Goal: Task Accomplishment & Management: Use online tool/utility

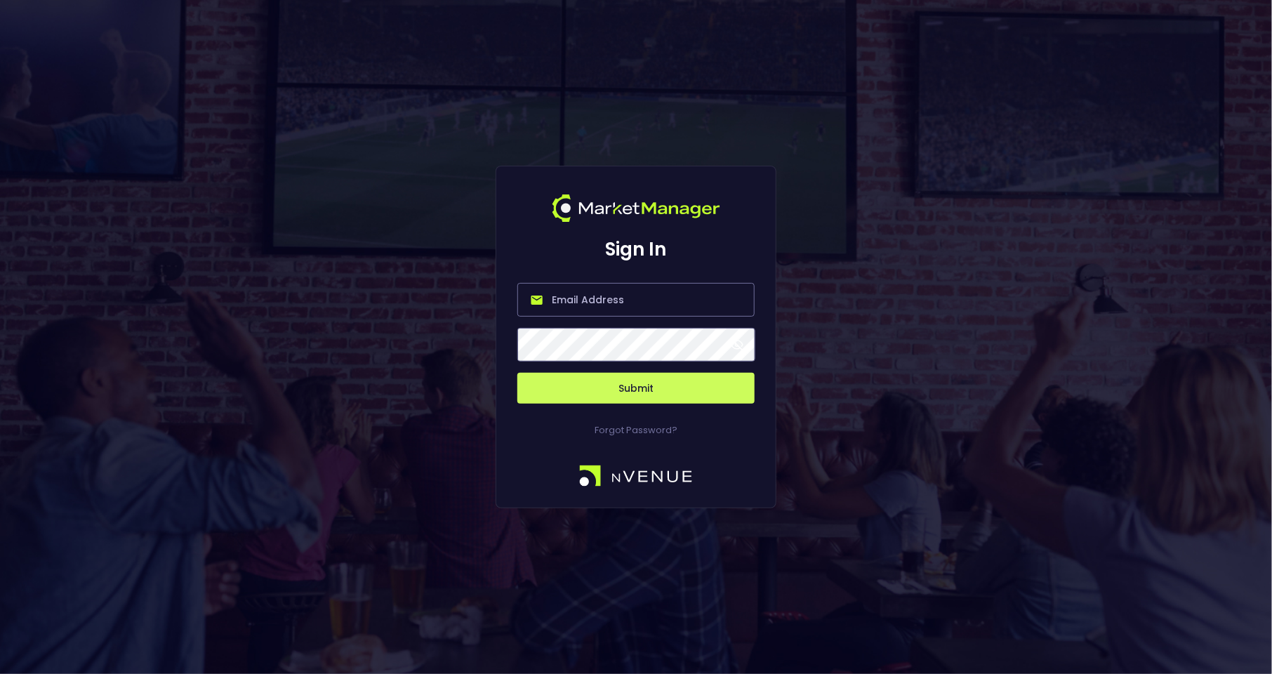
type input "kelly@nvenue.com"
click at [647, 390] on button "Submit" at bounding box center [635, 388] width 237 height 31
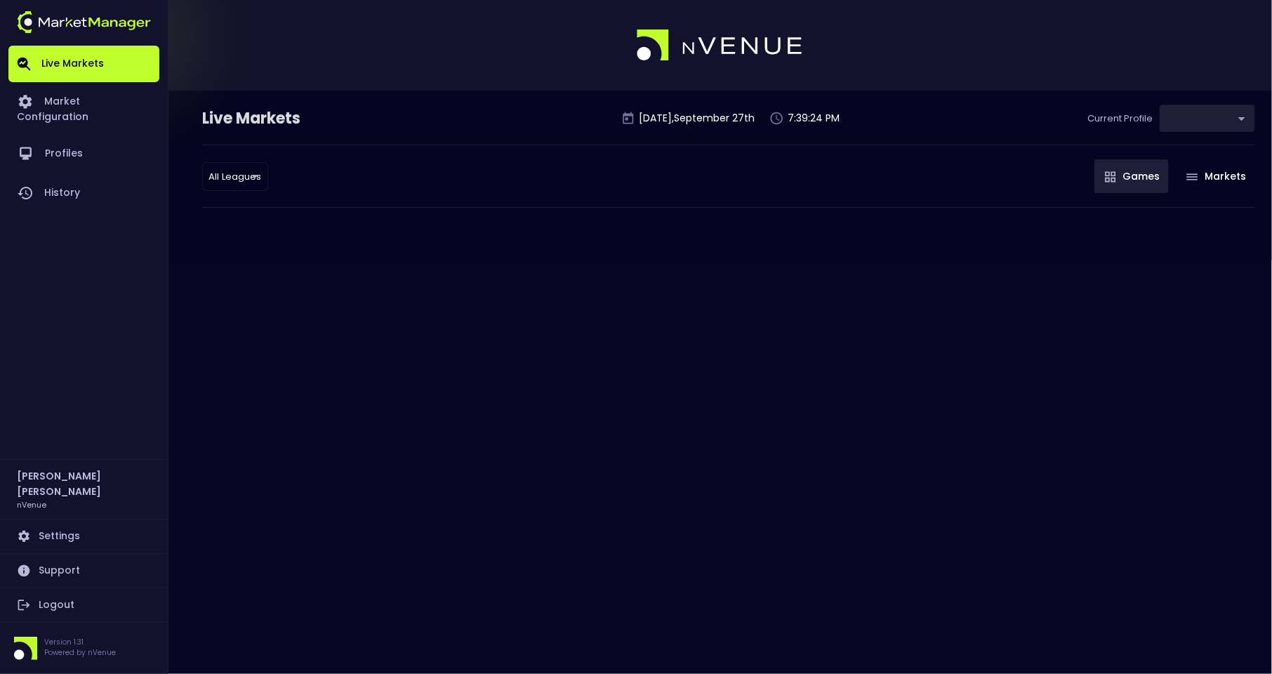
type input "0a763355-b225-40e6-8c79-2dda4ec7b2cf"
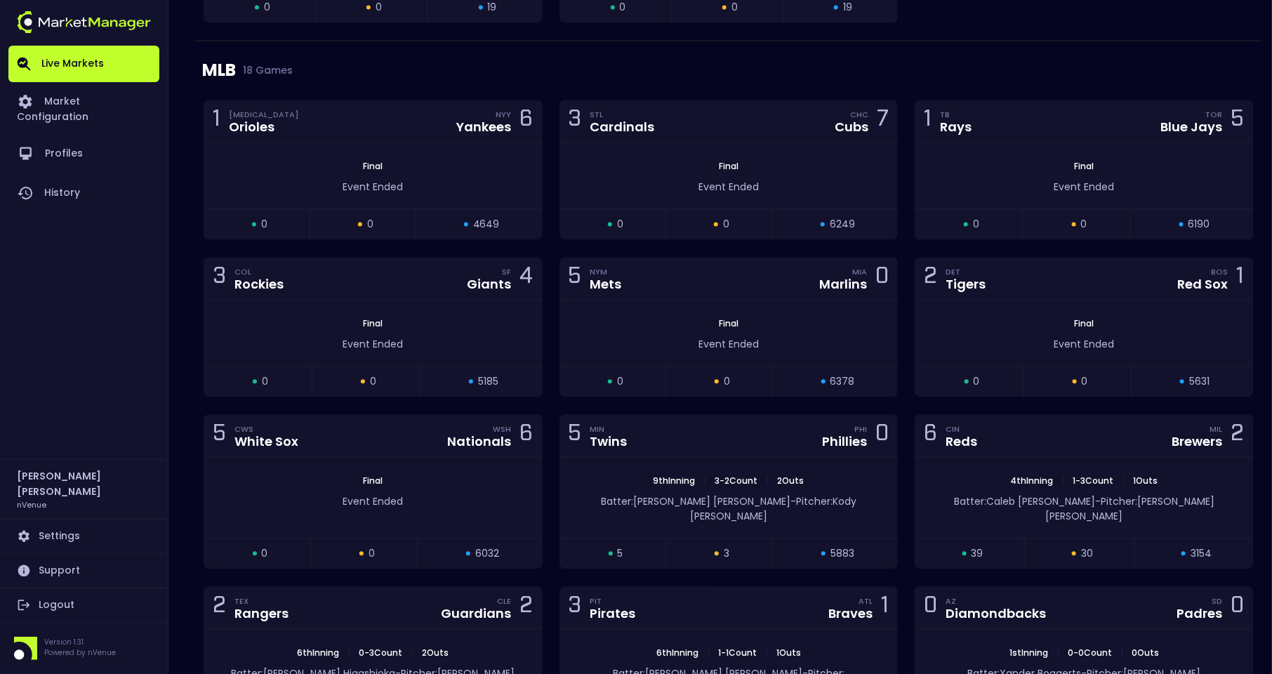
scroll to position [3904, 0]
click at [674, 424] on div "5 MIN Twins PHI Phillies 0" at bounding box center [729, 435] width 338 height 42
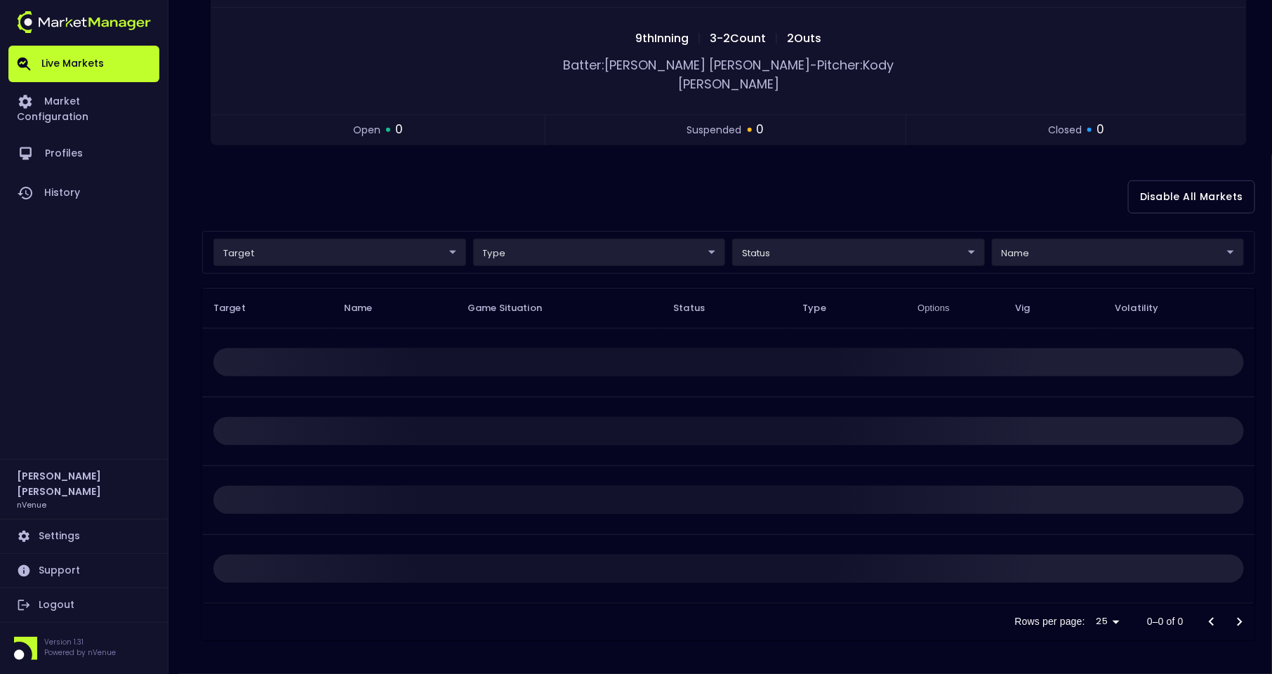
scroll to position [0, 0]
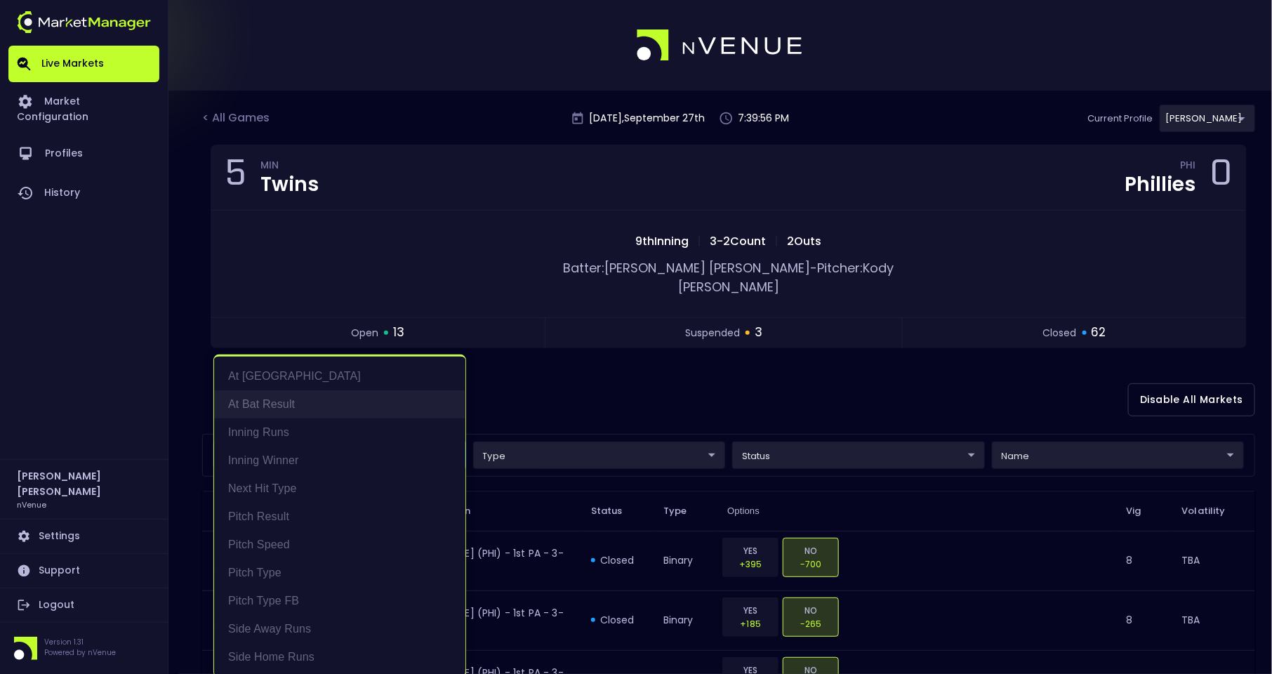
click at [321, 401] on li "At Bat Result" at bounding box center [339, 404] width 251 height 28
type input "At Bat Result"
click at [863, 388] on div at bounding box center [636, 337] width 1272 height 674
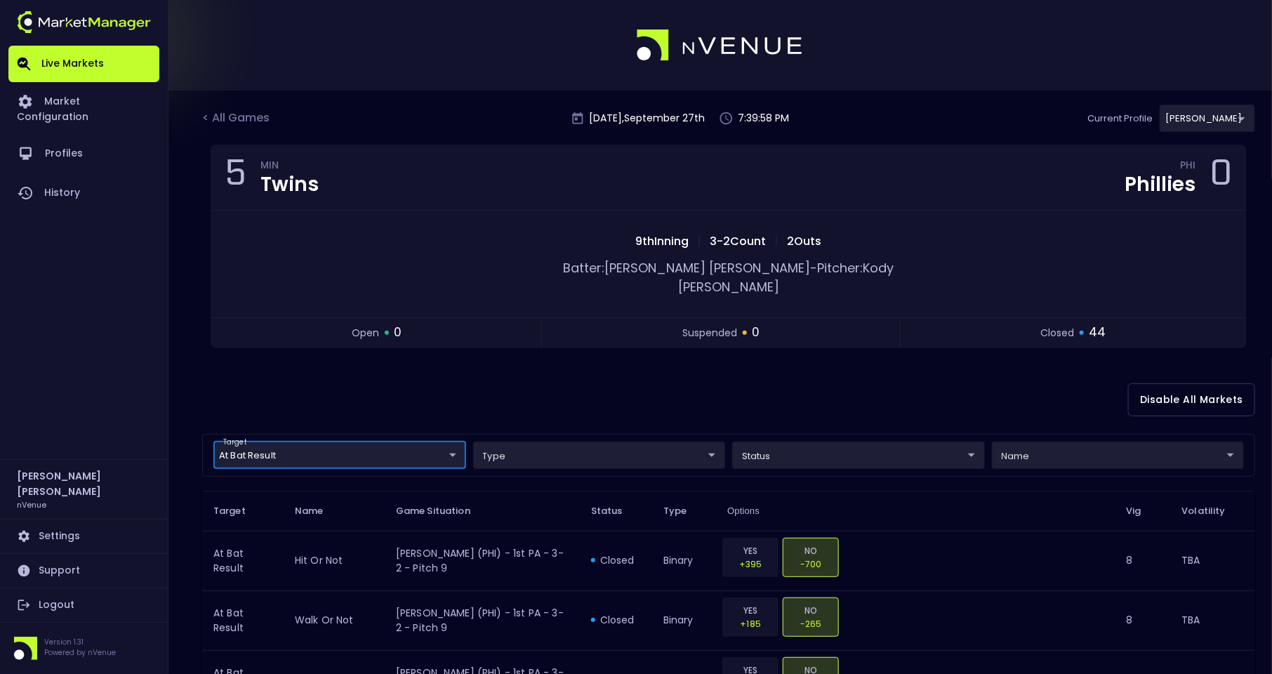
scroll to position [0, 0]
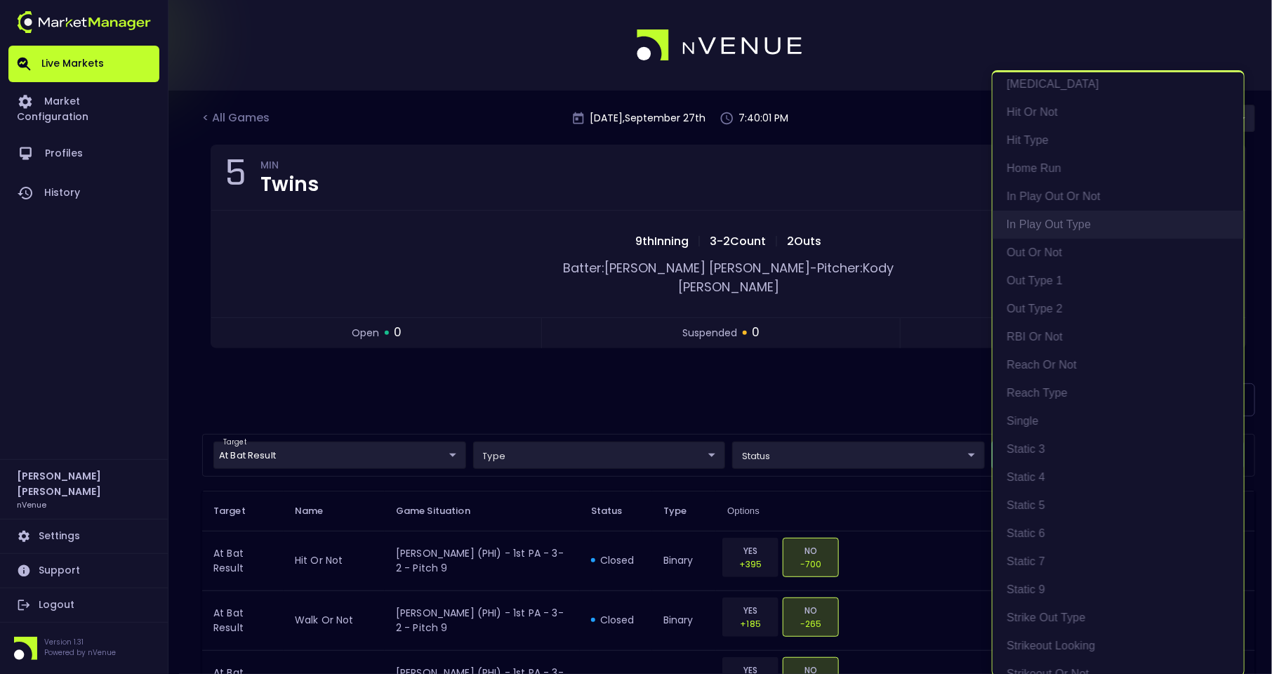
scroll to position [211, 0]
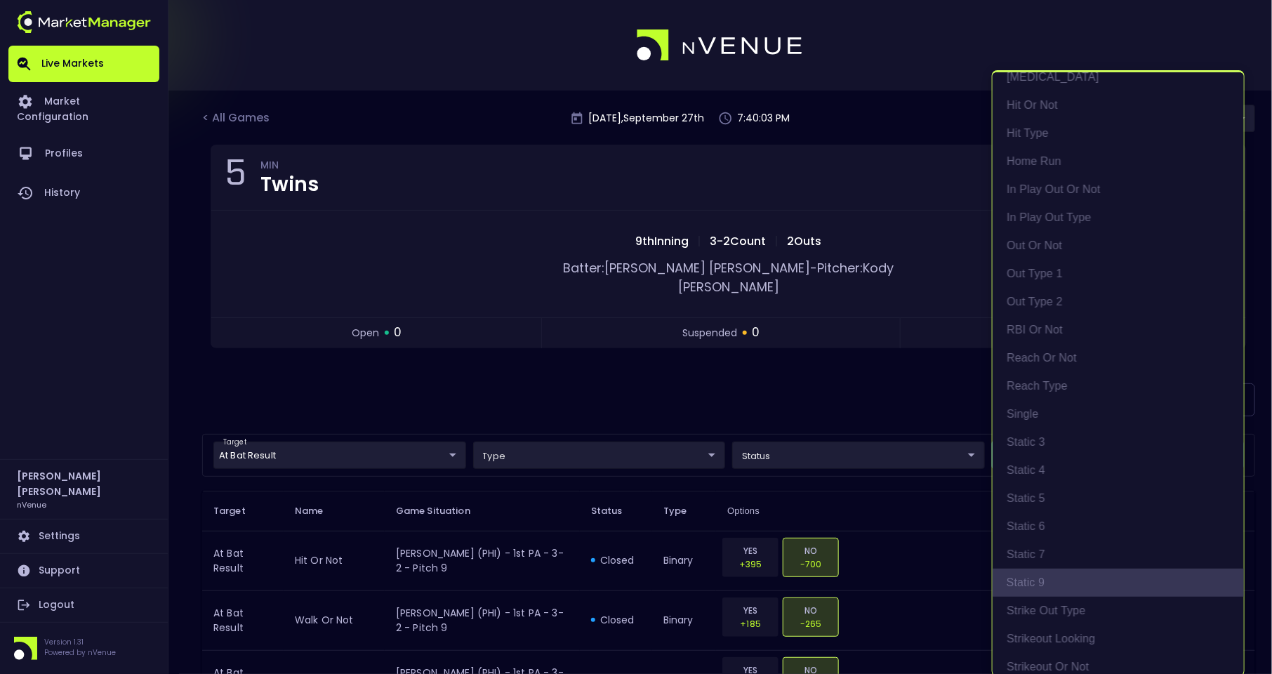
click at [1047, 578] on li "Static 9" at bounding box center [1117, 583] width 251 height 28
type input "top"
type input "Static 9"
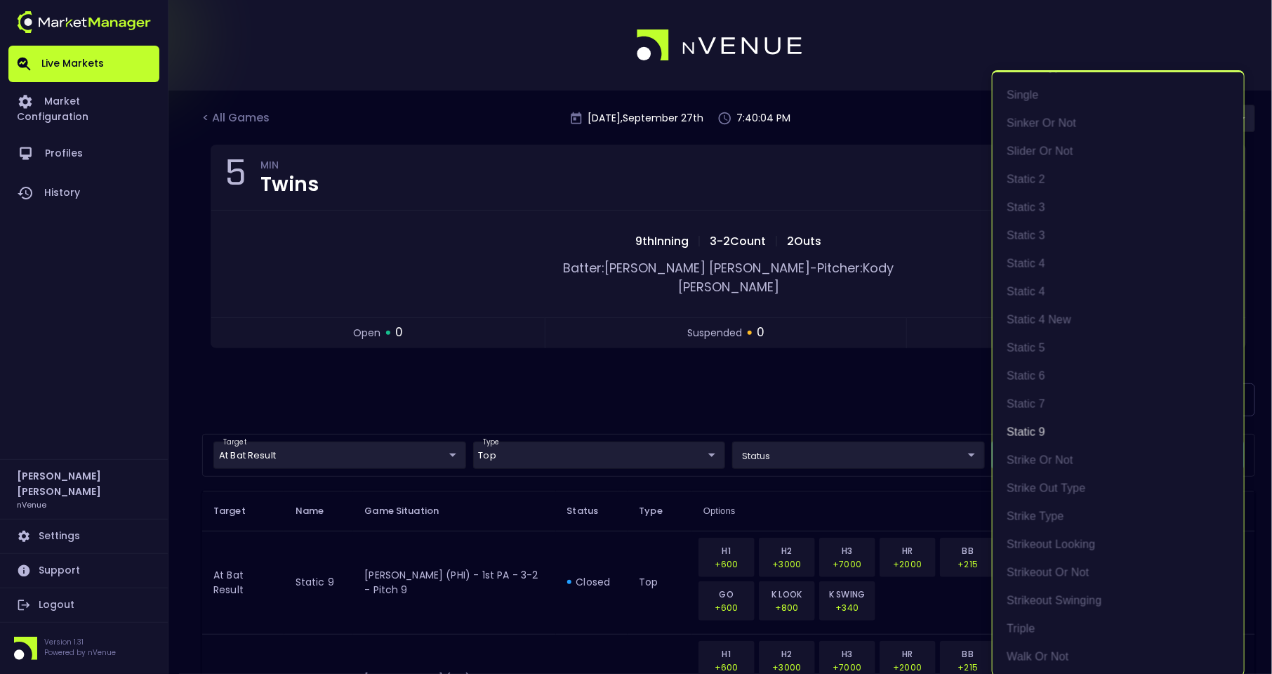
scroll to position [2, 0]
click at [835, 387] on div at bounding box center [636, 337] width 1272 height 674
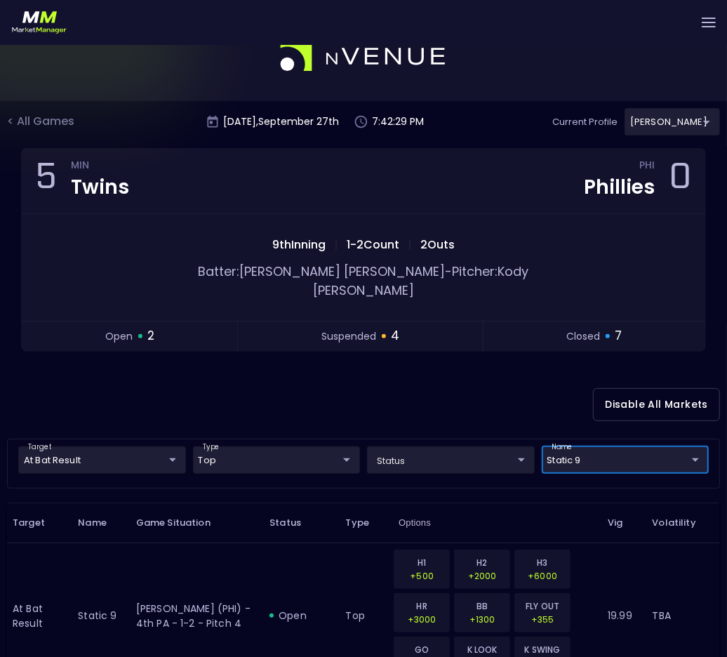
scroll to position [44, 0]
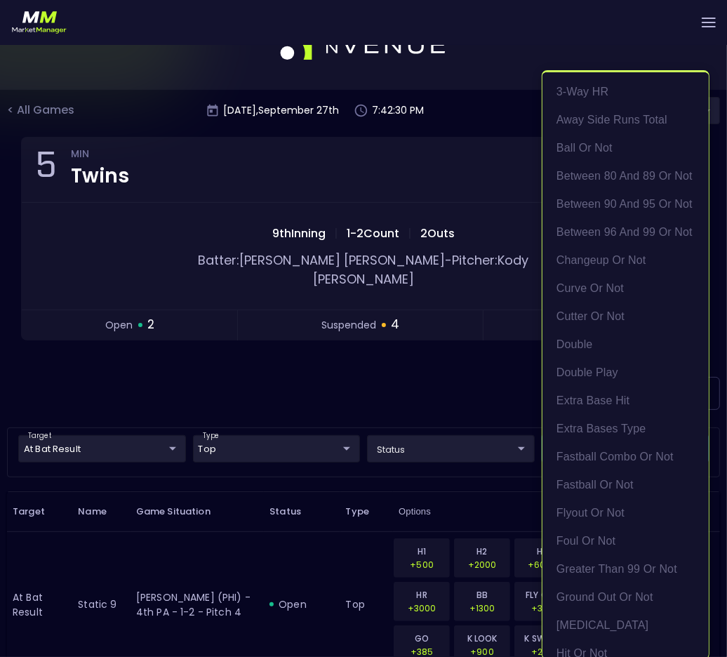
scroll to position [1332, 0]
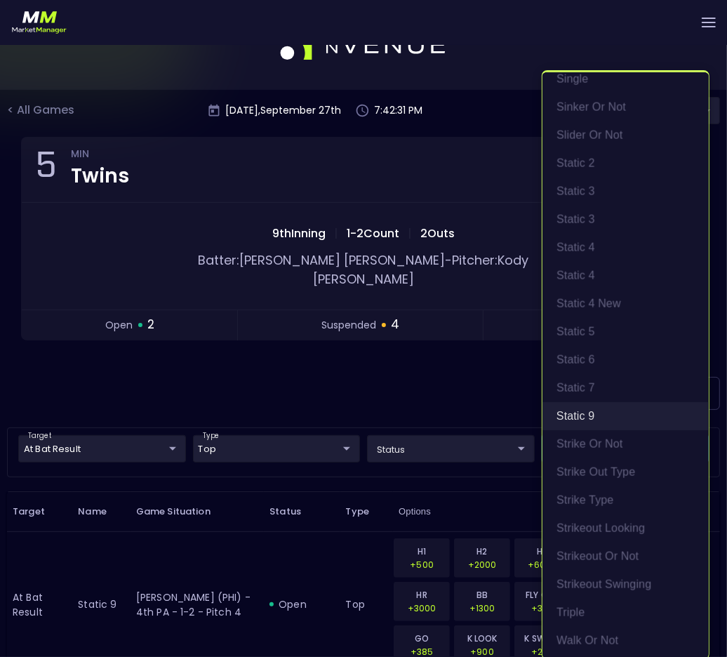
click at [586, 424] on li "Static 9" at bounding box center [626, 416] width 166 height 28
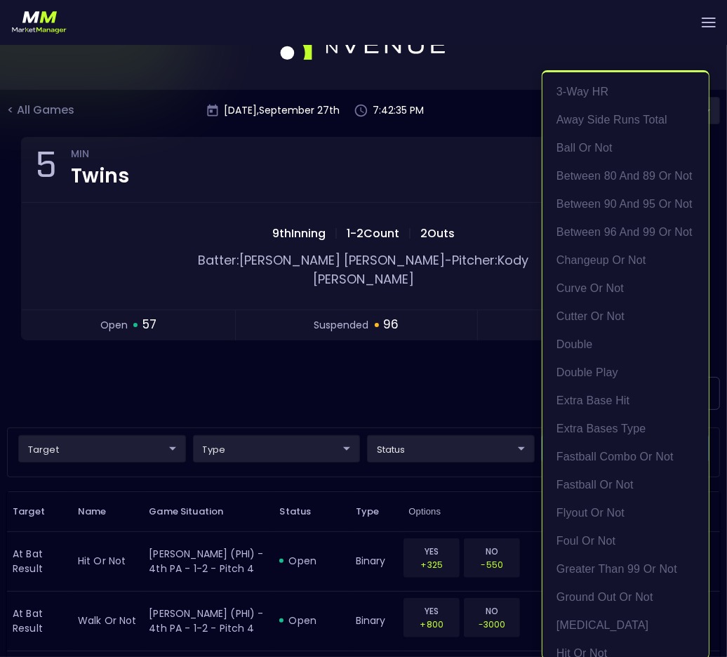
scroll to position [2, 0]
click at [336, 379] on div at bounding box center [363, 328] width 727 height 657
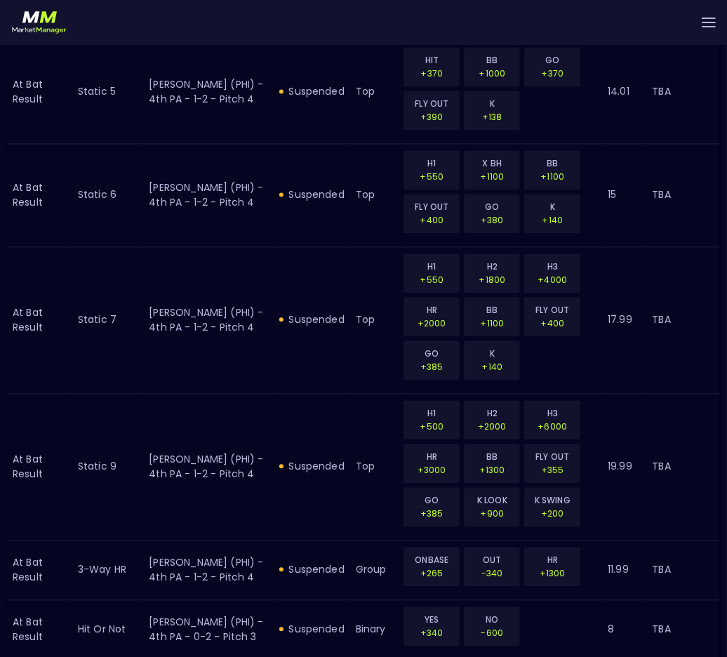
scroll to position [1747, 0]
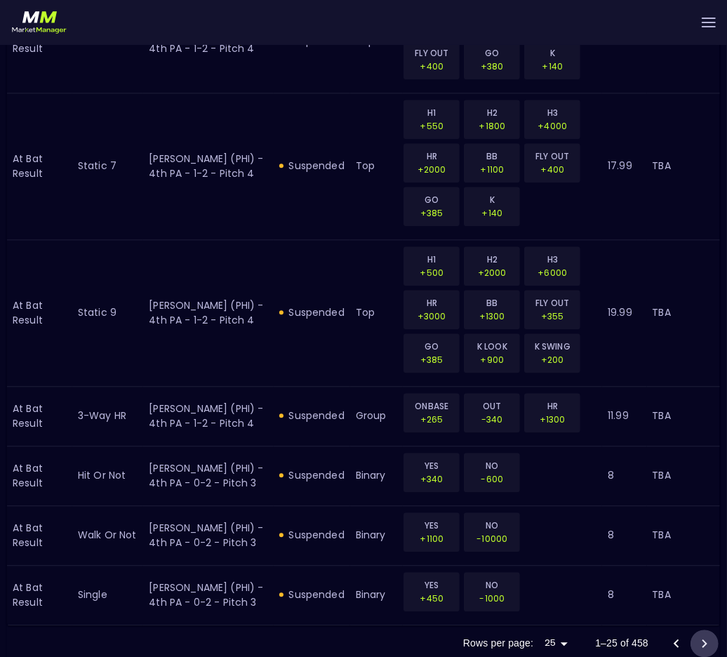
click at [701, 635] on icon "Go to next page" at bounding box center [704, 643] width 17 height 17
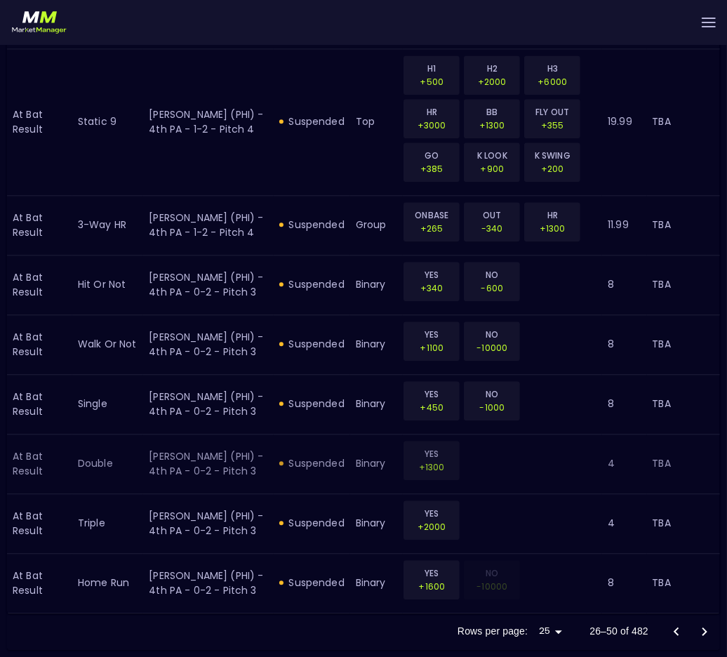
scroll to position [1764, 0]
click at [703, 633] on icon "Go to next page" at bounding box center [704, 631] width 17 height 17
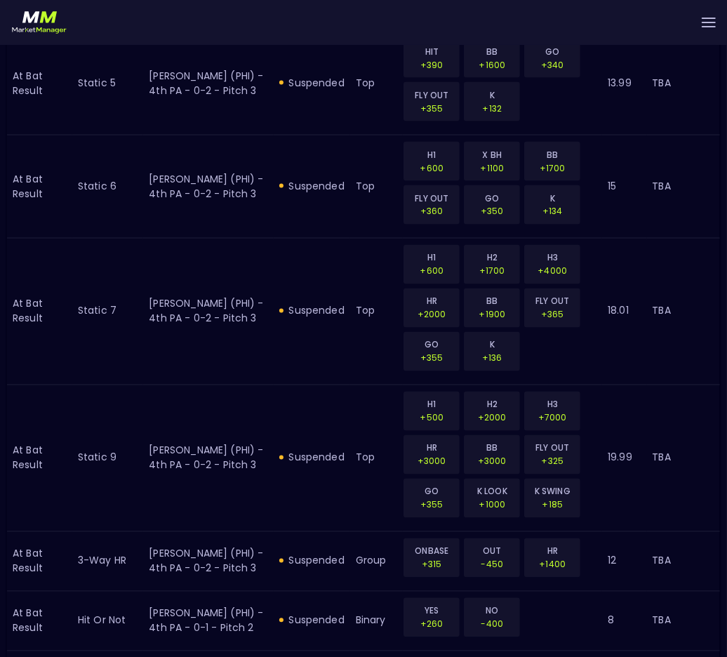
scroll to position [1792, 0]
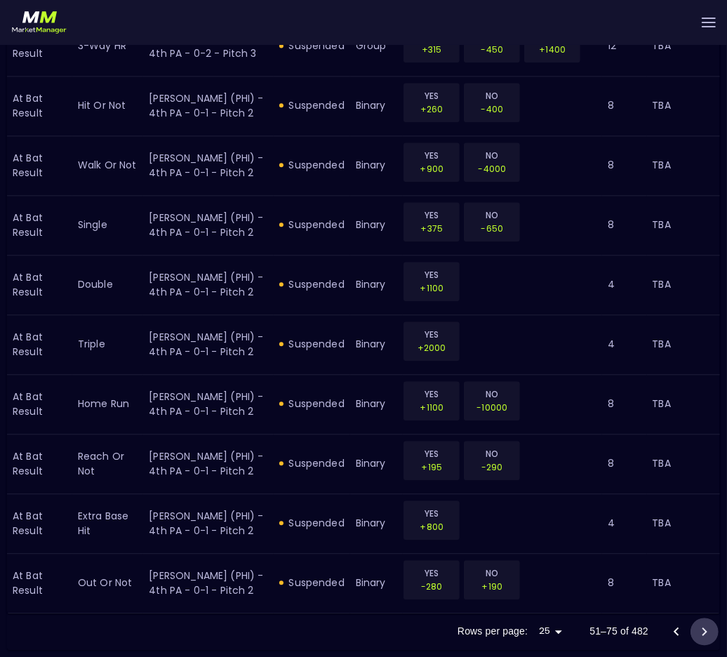
click at [700, 627] on icon "Go to next page" at bounding box center [704, 631] width 17 height 17
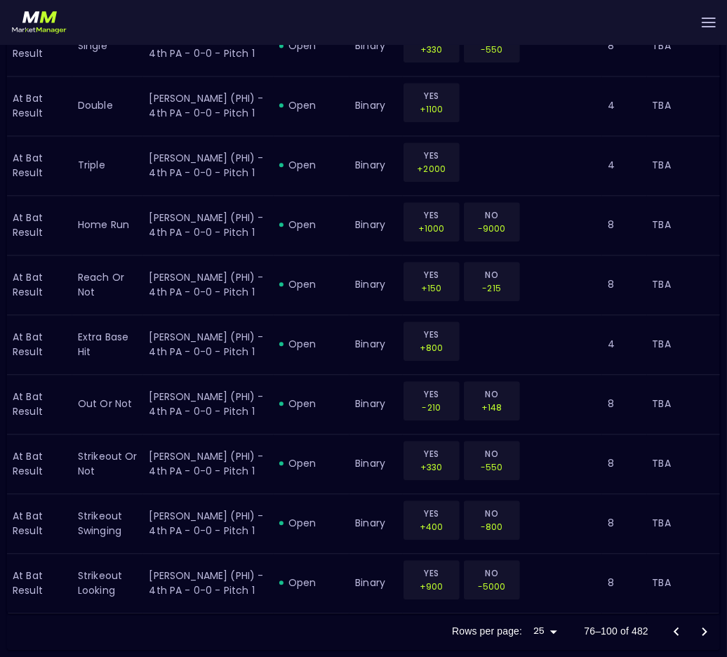
scroll to position [1843, 0]
click at [703, 625] on icon "Go to next page" at bounding box center [704, 631] width 17 height 17
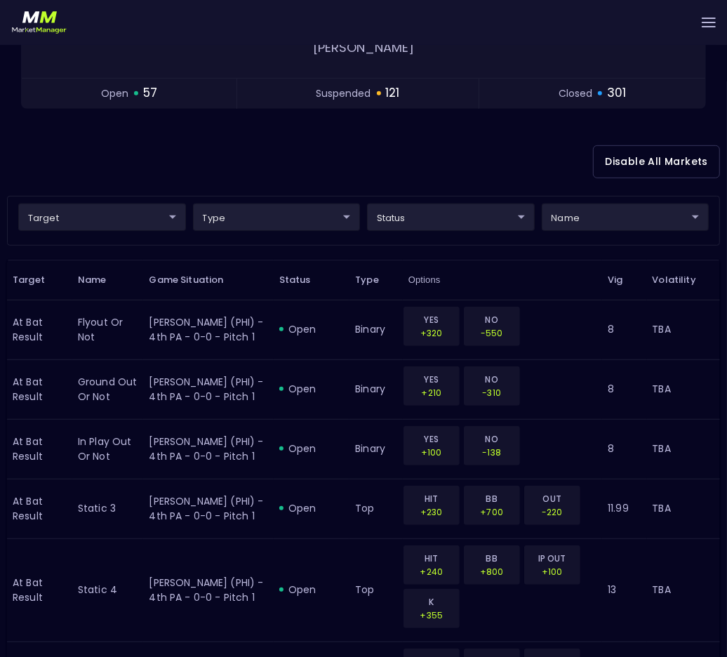
scroll to position [0, 0]
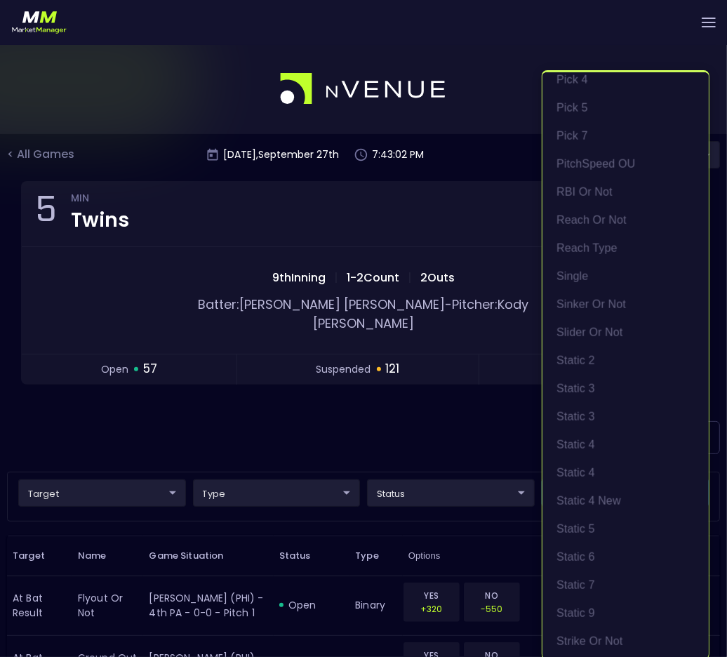
scroll to position [1332, 0]
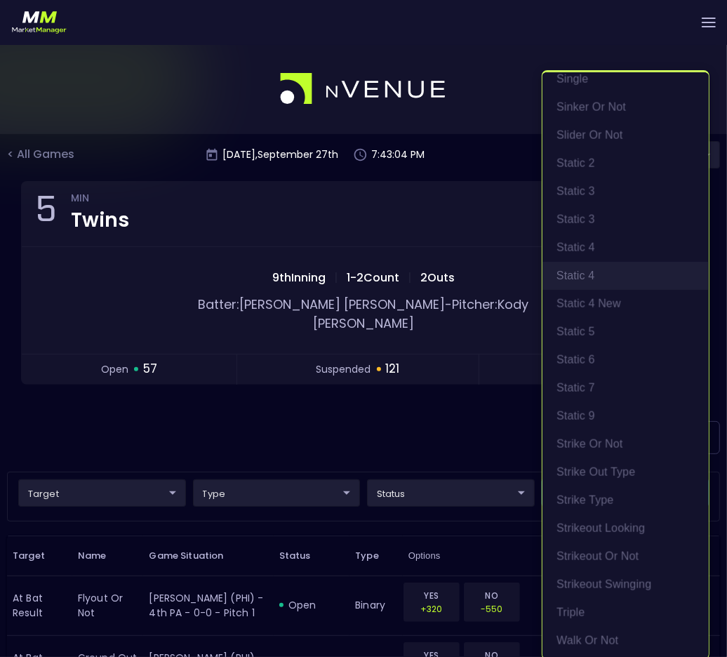
click at [613, 272] on li "Static 4" at bounding box center [626, 276] width 166 height 28
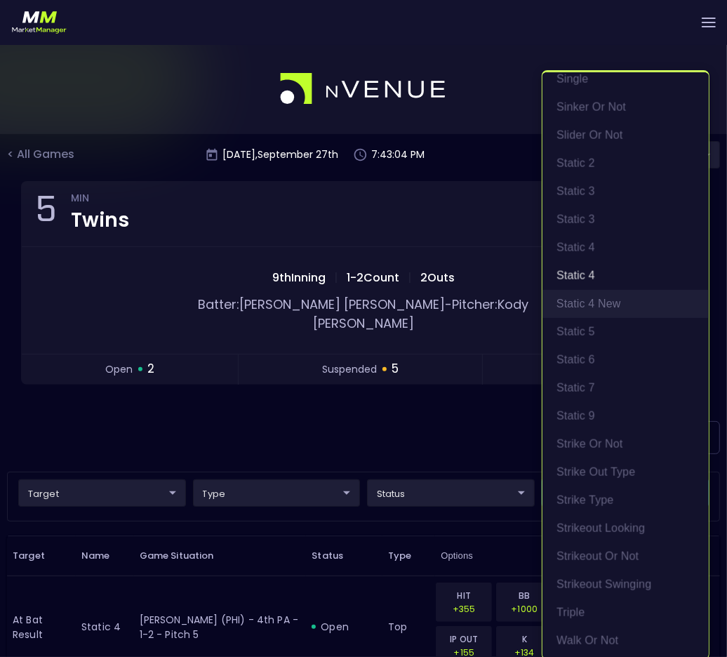
click at [610, 303] on li "static 4 new" at bounding box center [626, 304] width 166 height 28
type input "Static 4,static 4 new"
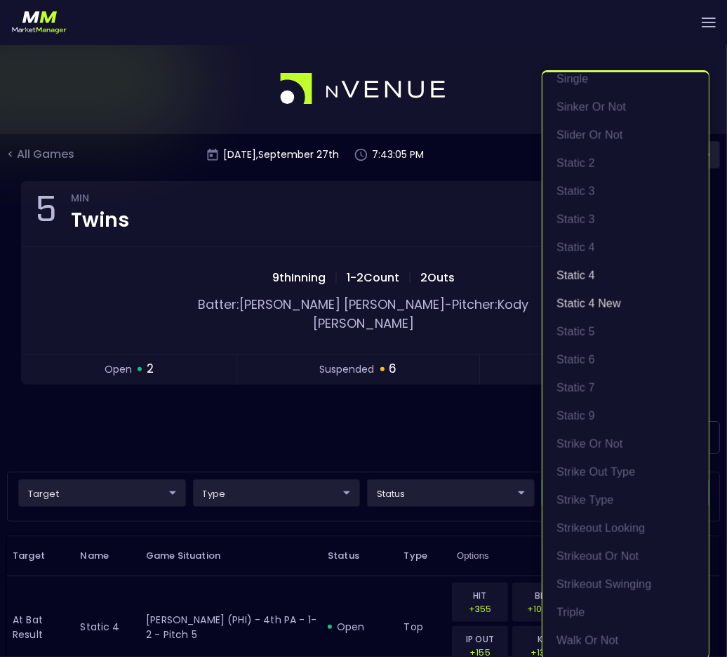
scroll to position [2, 0]
click at [300, 340] on div at bounding box center [363, 328] width 727 height 657
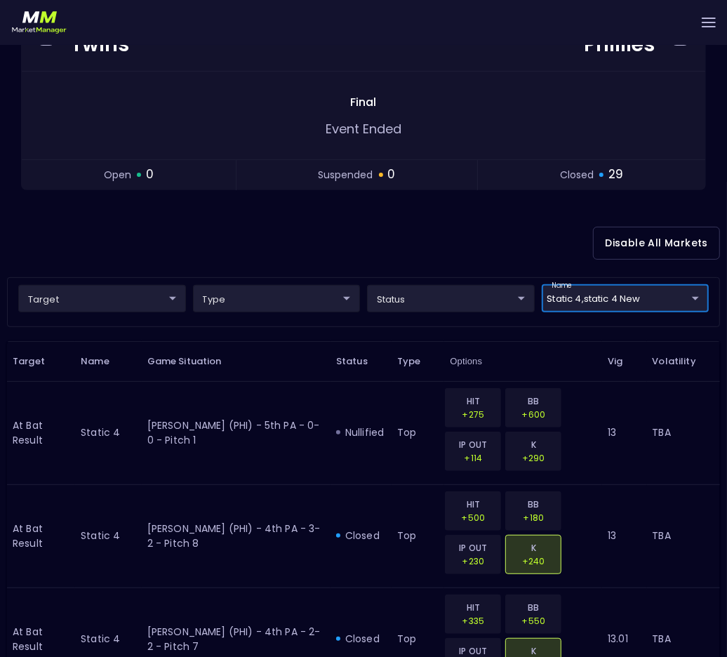
scroll to position [0, 0]
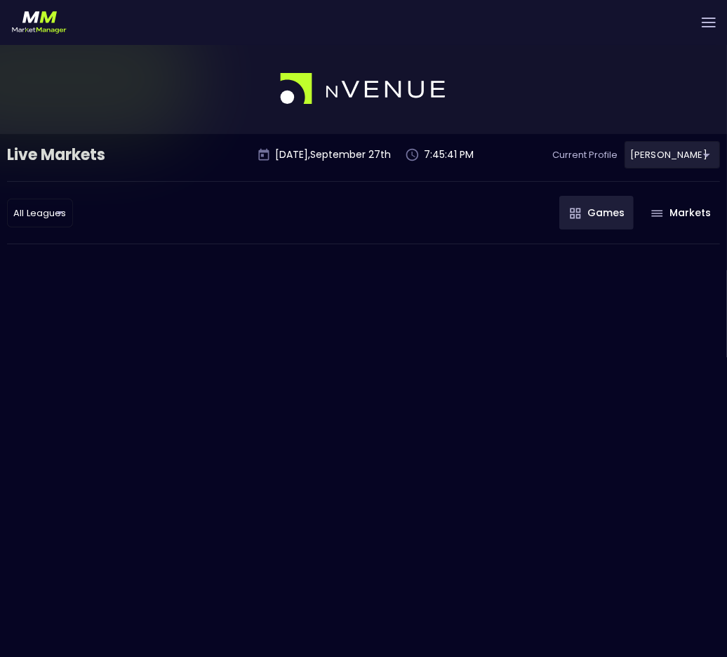
click at [608, 204] on button "Games" at bounding box center [596, 213] width 74 height 34
click at [608, 212] on button "Games" at bounding box center [596, 213] width 74 height 34
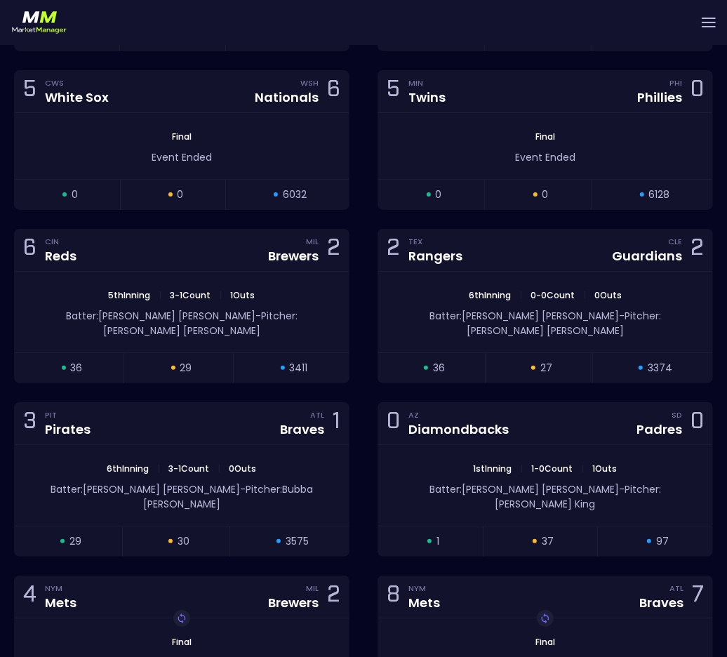
scroll to position [5880, 0]
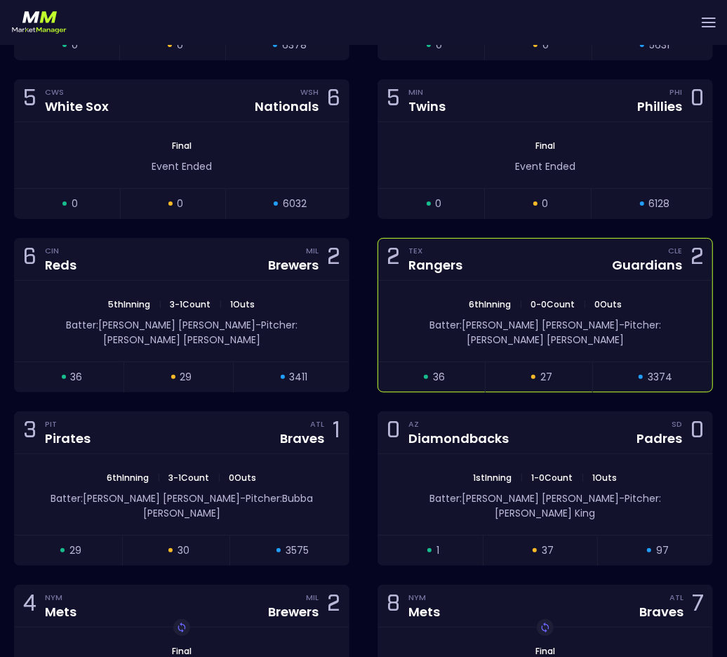
click at [429, 281] on div "6th Inning | 0 - 0 Count | 0 Outs Batter: Steven Kwan - Pitcher: Jacob Latz" at bounding box center [545, 321] width 334 height 81
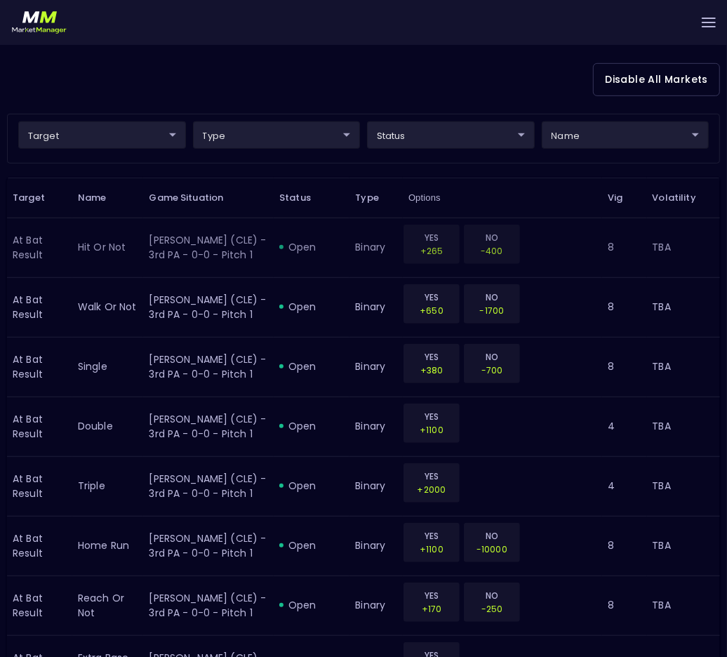
scroll to position [344, 0]
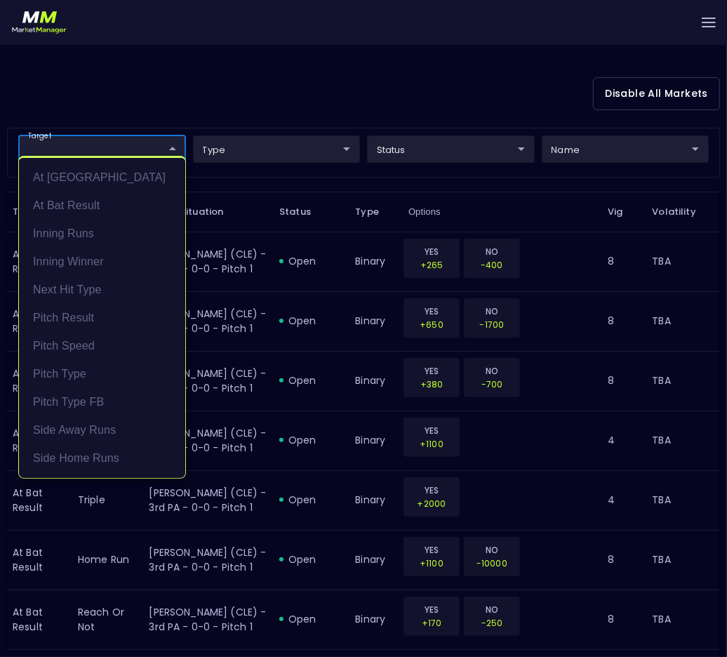
click at [111, 201] on li "At Bat Result" at bounding box center [102, 206] width 166 height 28
type input "At Bat Result"
click at [592, 124] on div at bounding box center [363, 328] width 727 height 657
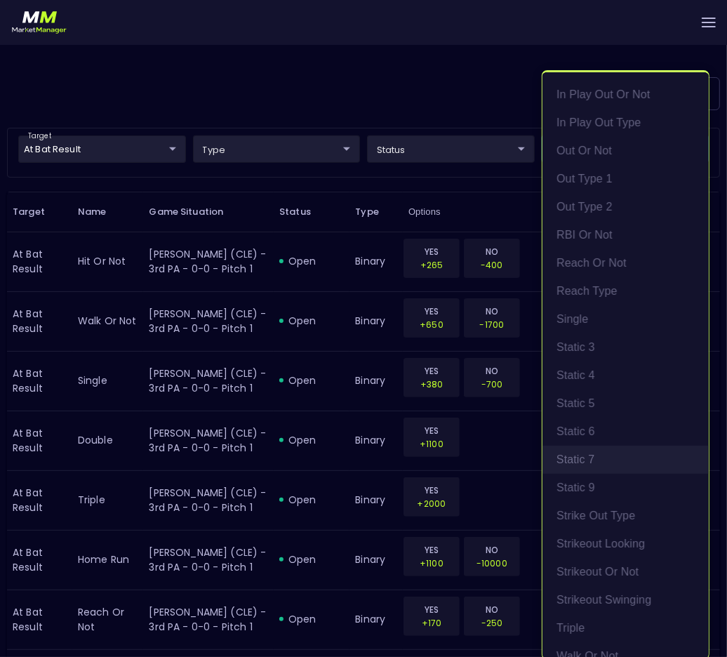
scroll to position [321, 0]
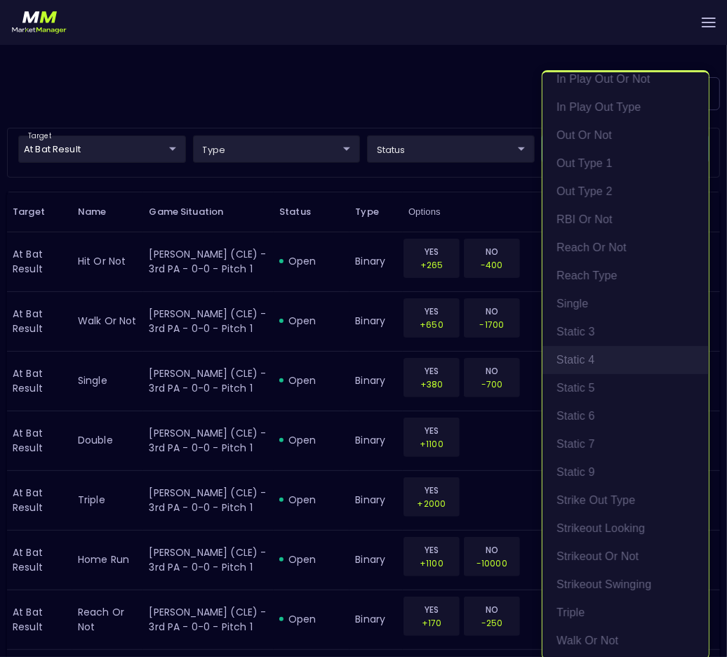
click at [601, 357] on li "Static 4" at bounding box center [626, 360] width 166 height 28
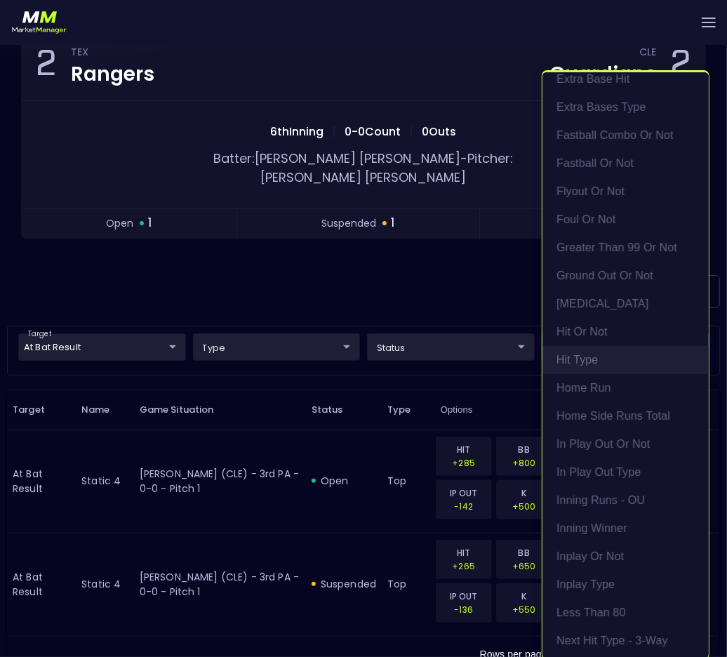
scroll to position [1241, 0]
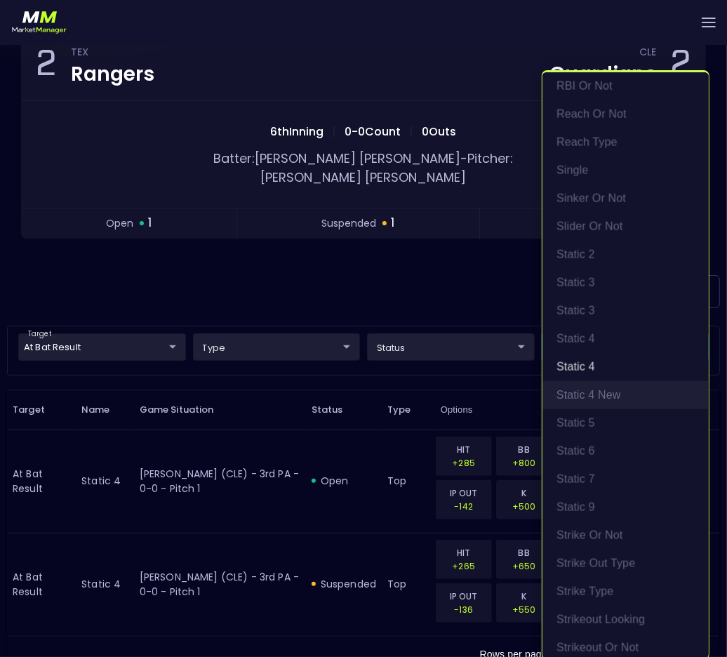
click at [602, 382] on li "static 4 new" at bounding box center [626, 395] width 166 height 28
type input "Static 4,static 4 new"
click at [441, 358] on div at bounding box center [363, 328] width 727 height 657
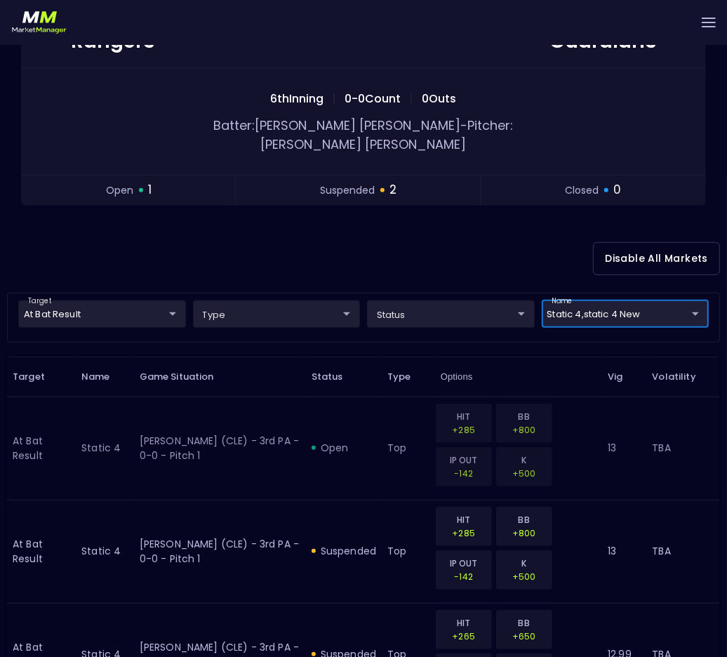
scroll to position [183, 0]
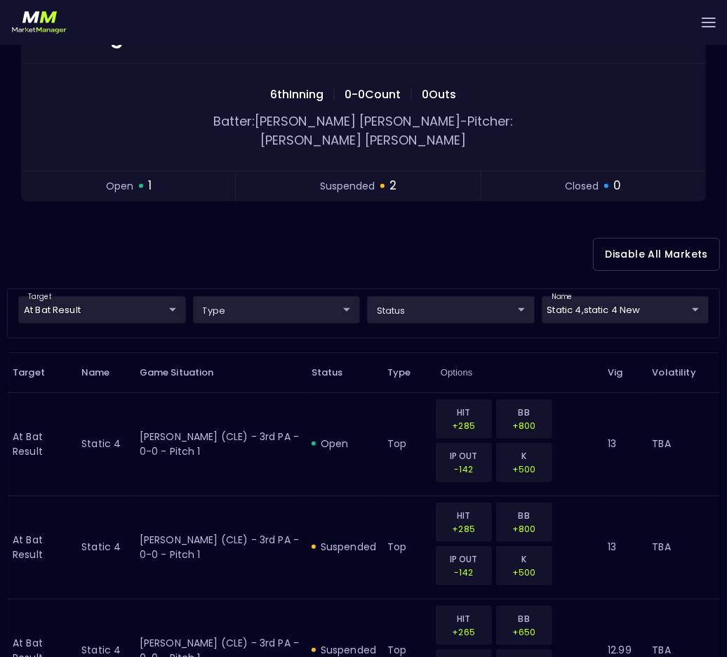
click at [110, 225] on div "Disable All Markets" at bounding box center [363, 254] width 713 height 68
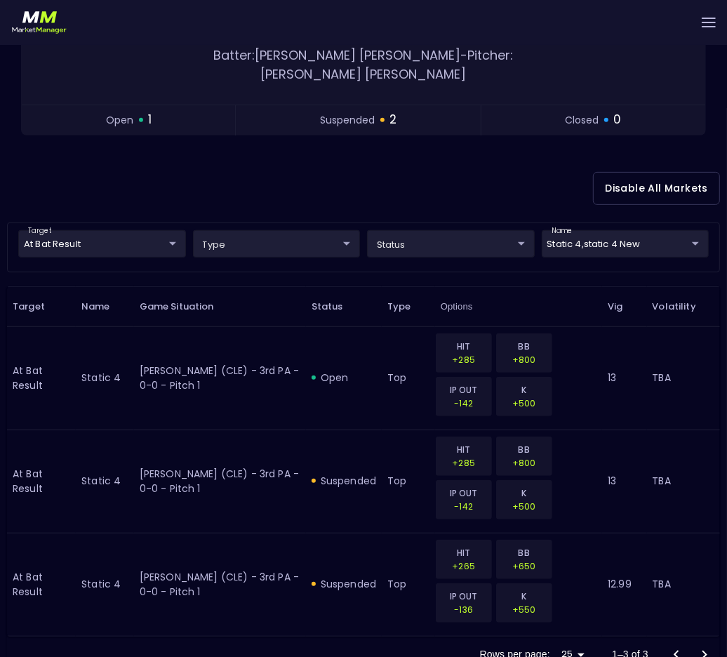
scroll to position [248, 0]
click at [304, 217] on body "Live Markets Market Configuration Profiles History Kelly Pracht nVenue Settings…" at bounding box center [363, 238] width 727 height 886
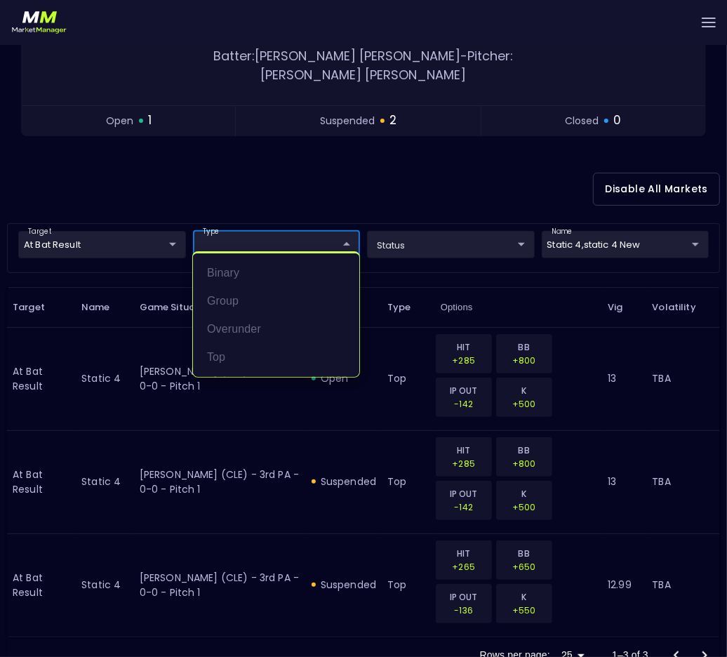
click at [304, 217] on div at bounding box center [363, 328] width 727 height 657
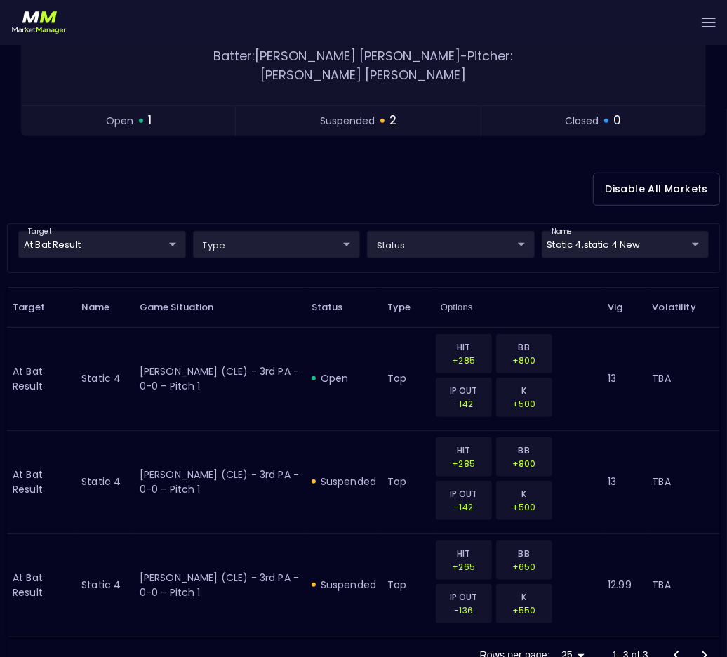
click at [169, 175] on div "Disable All Markets" at bounding box center [363, 189] width 713 height 68
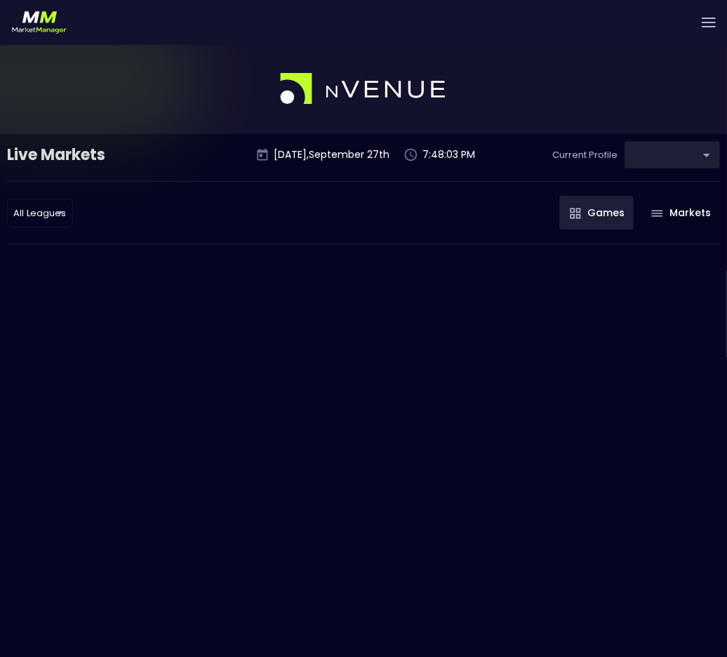
type input "0a763355-b225-40e6-8c79-2dda4ec7b2cf"
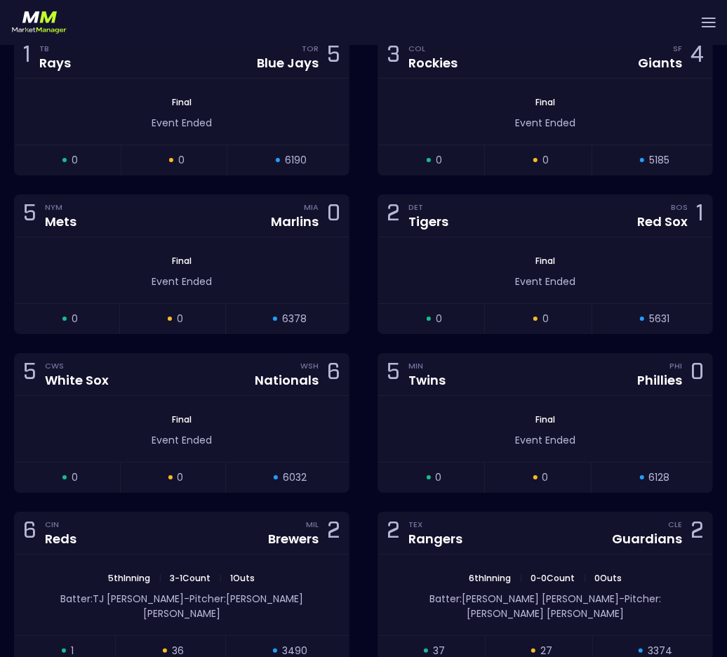
scroll to position [5609, 0]
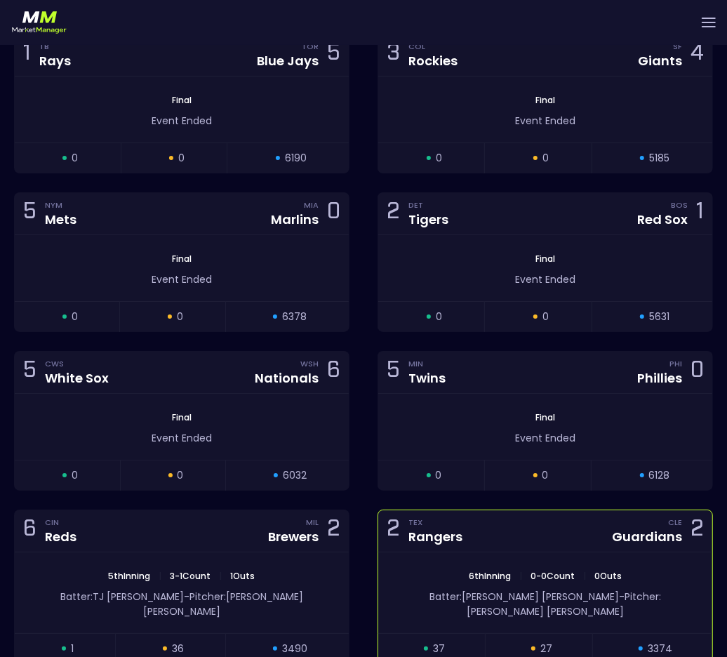
click at [443, 525] on div "2 TEX Rangers CLE Guardians 2" at bounding box center [545, 531] width 334 height 42
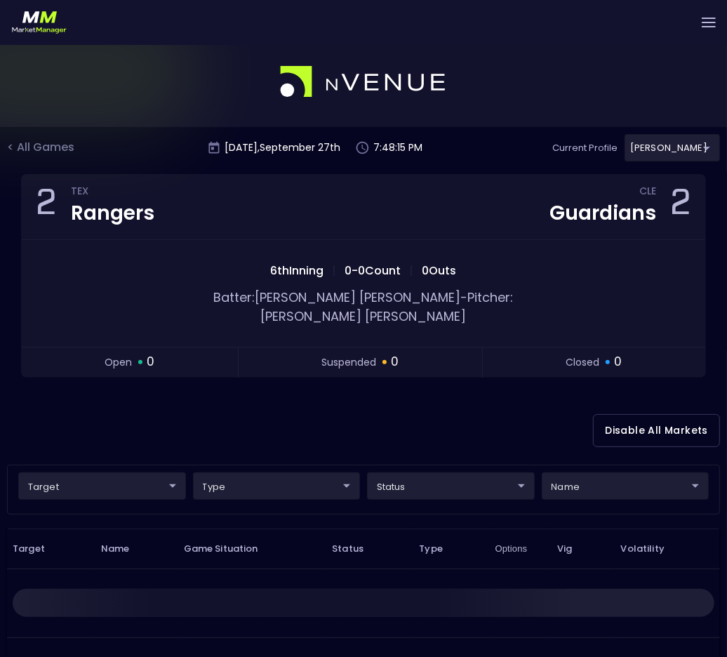
scroll to position [0, 0]
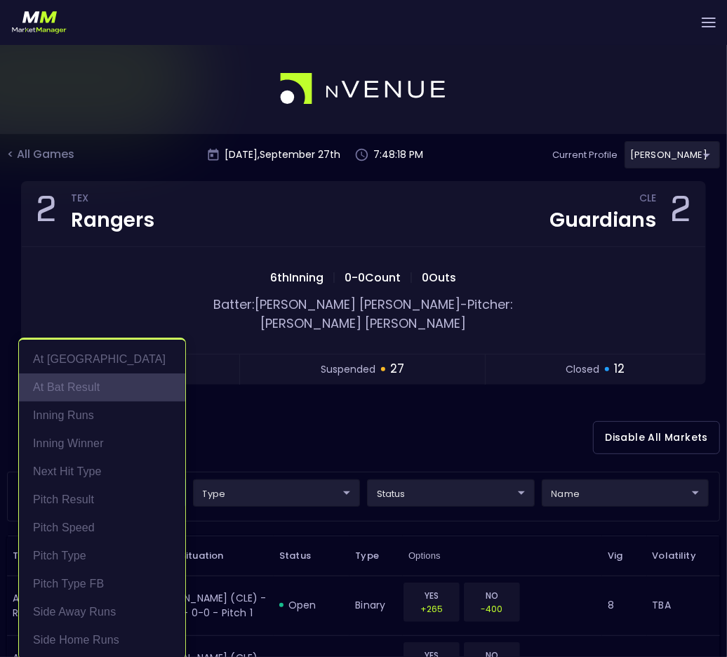
click at [107, 383] on li "At Bat Result" at bounding box center [102, 387] width 166 height 28
type input "At Bat Result"
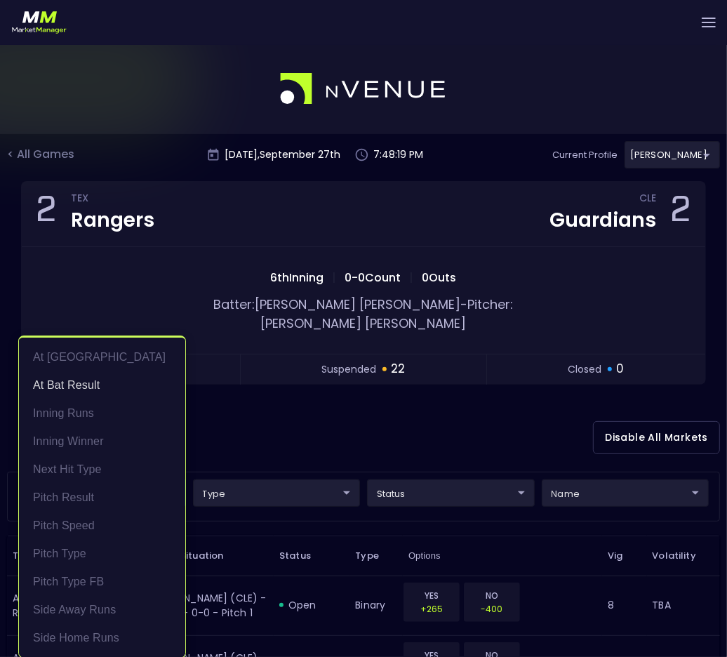
click at [501, 420] on div at bounding box center [363, 328] width 727 height 657
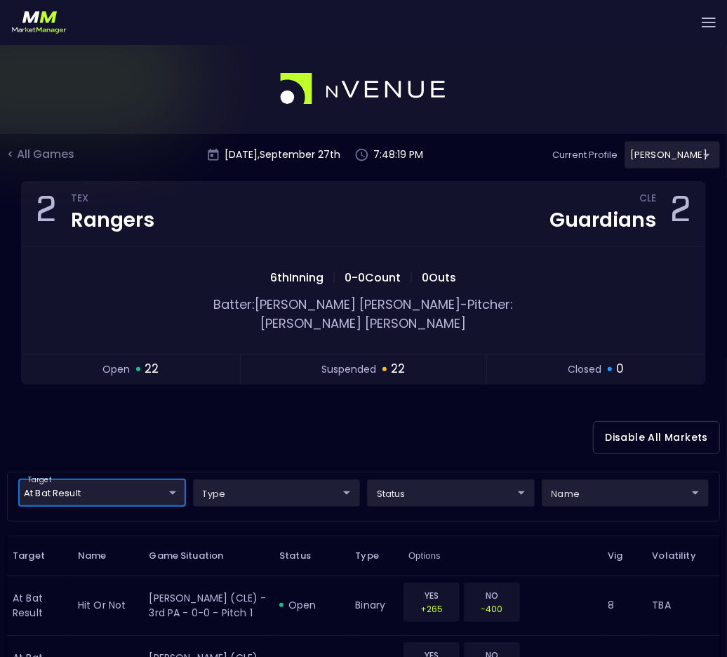
scroll to position [0, 0]
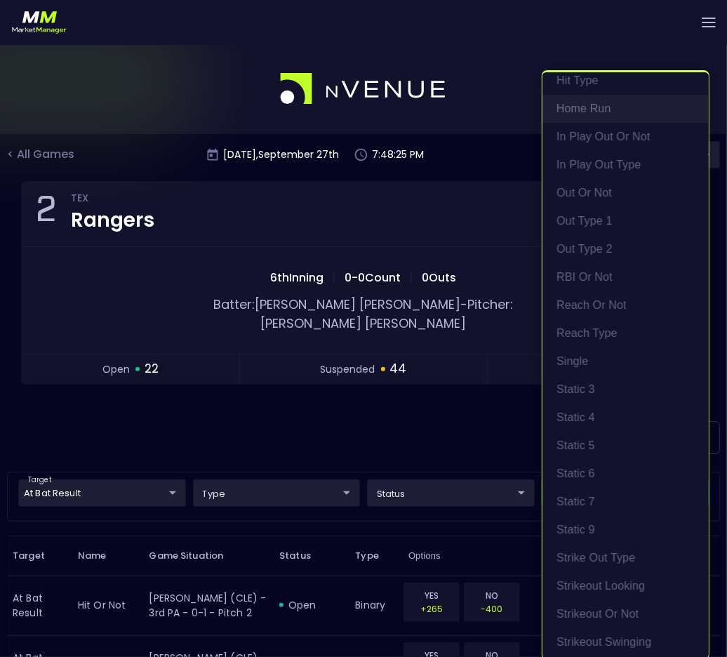
scroll to position [321, 0]
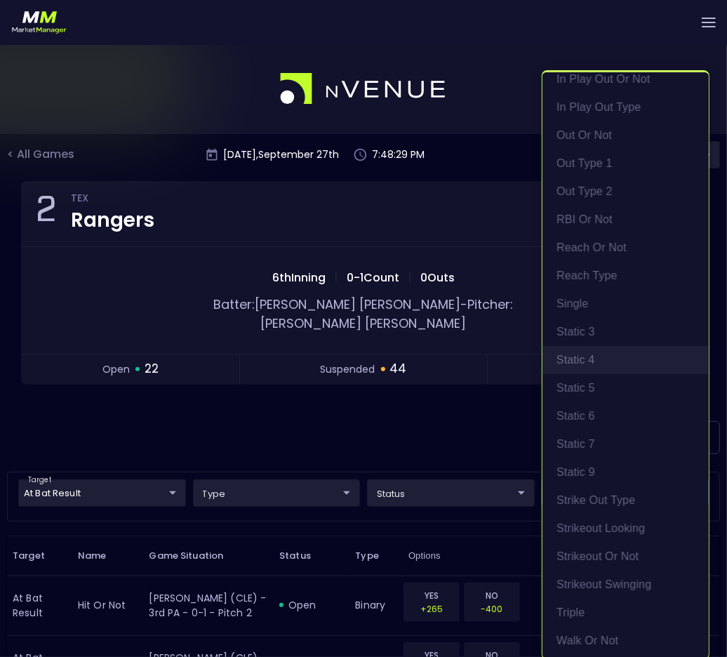
click at [608, 354] on li "Static 4" at bounding box center [626, 360] width 166 height 28
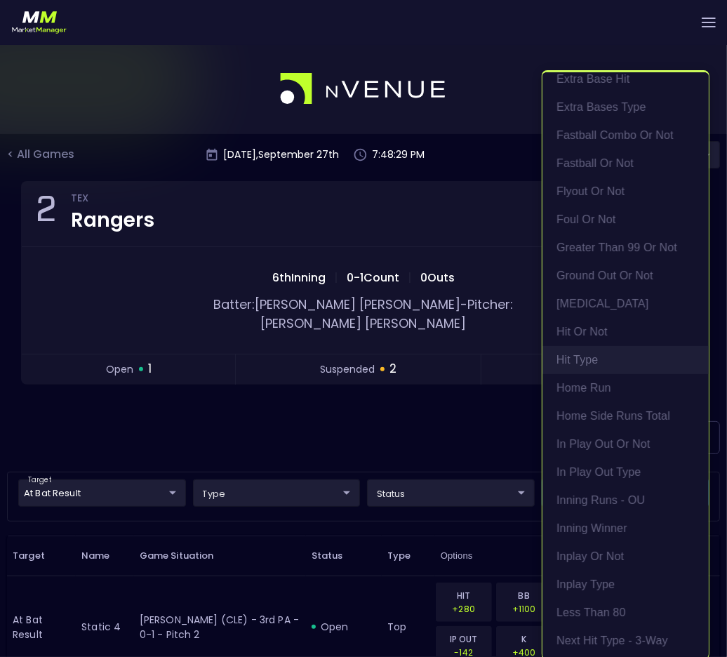
scroll to position [1241, 0]
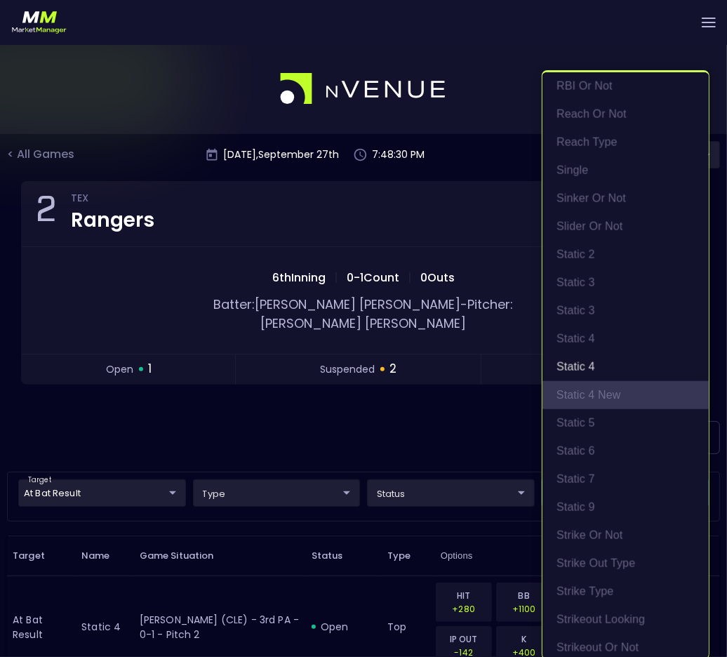
click at [618, 387] on li "static 4 new" at bounding box center [626, 395] width 166 height 28
type input "Static 4,static 4 new"
click at [192, 390] on div at bounding box center [363, 328] width 727 height 657
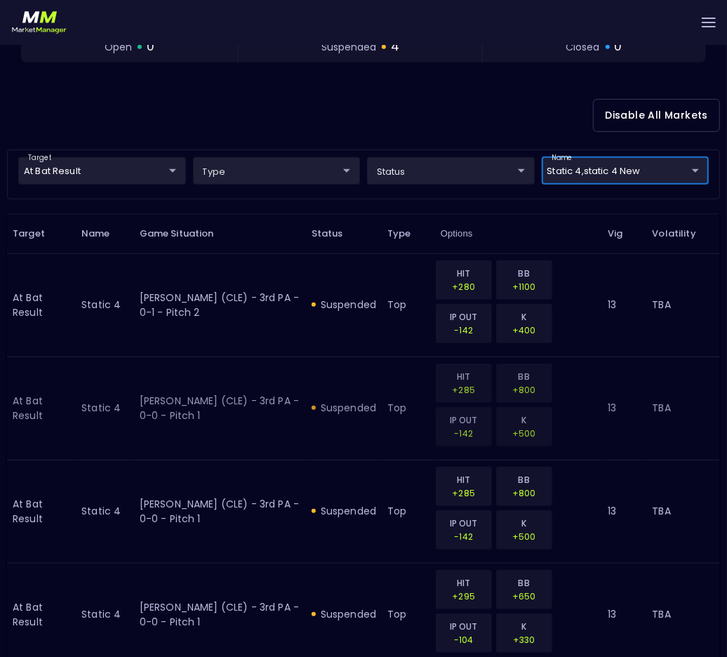
scroll to position [352, 0]
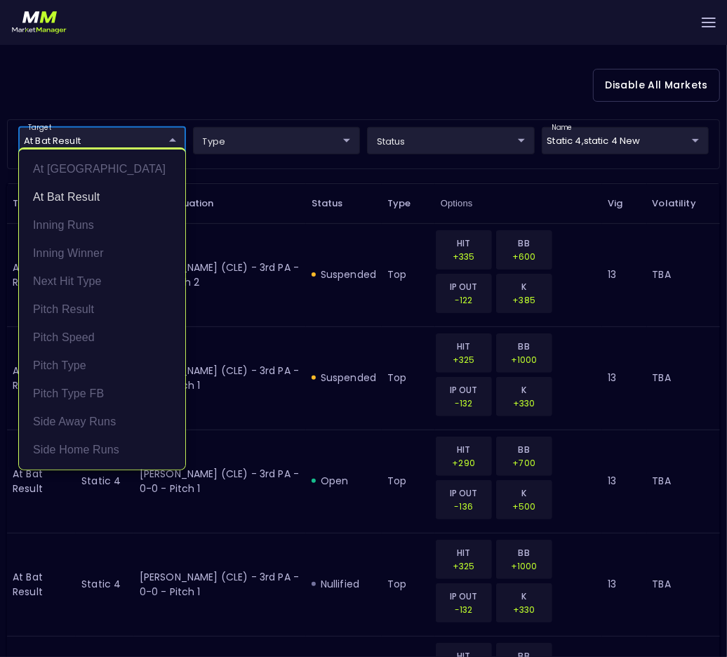
click at [130, 117] on body "Live Markets Market Configuration Profiles History [PERSON_NAME] nVenue Setting…" at bounding box center [363, 650] width 727 height 1918
click at [80, 196] on li "At Bat Result" at bounding box center [102, 197] width 166 height 28
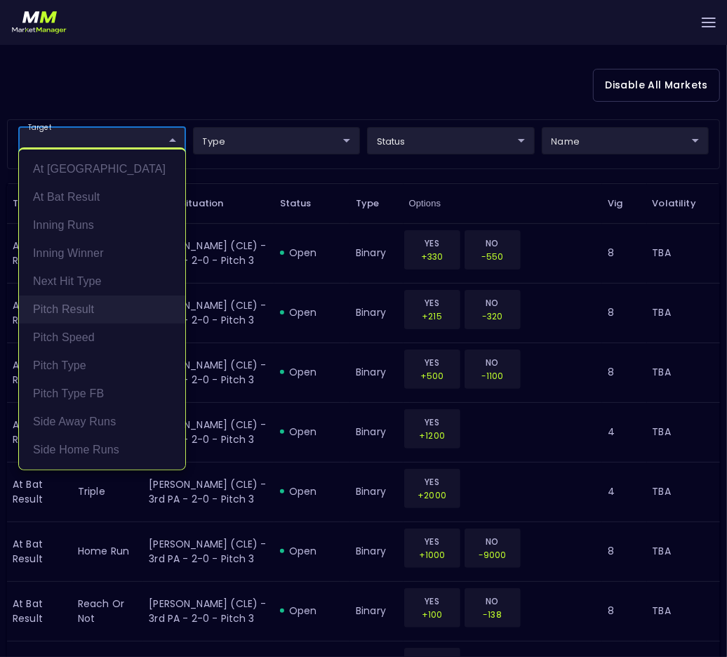
click at [97, 307] on li "Pitch Result" at bounding box center [102, 309] width 166 height 28
type input "Pitch Result"
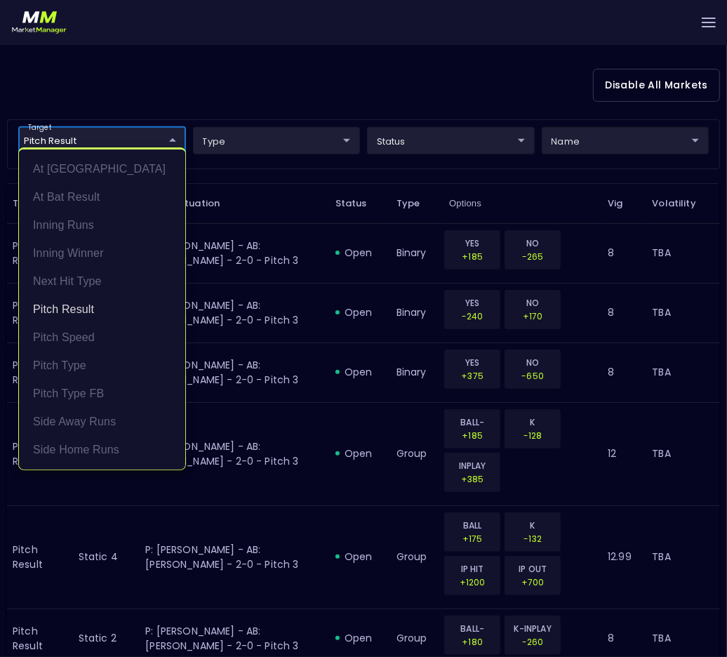
click at [338, 63] on div at bounding box center [363, 328] width 727 height 657
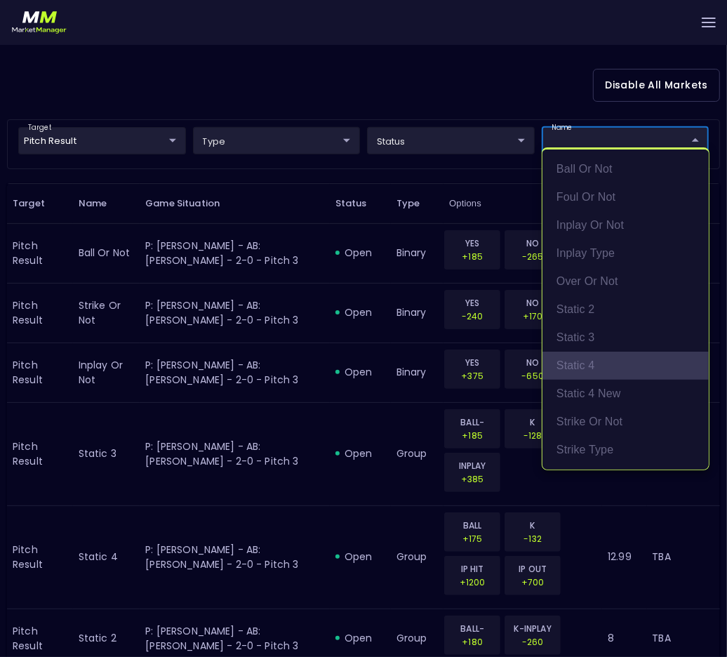
click at [602, 361] on li "static 4" at bounding box center [626, 366] width 166 height 28
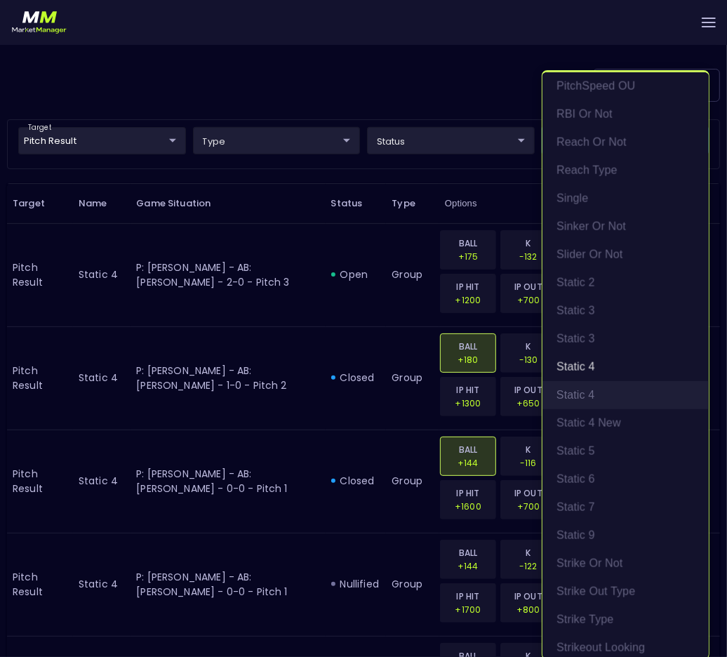
click at [604, 390] on li "Static 4" at bounding box center [626, 395] width 166 height 28
click at [606, 411] on li "static 4 new" at bounding box center [626, 423] width 166 height 28
type input "static 4,Static 4,static 4 new"
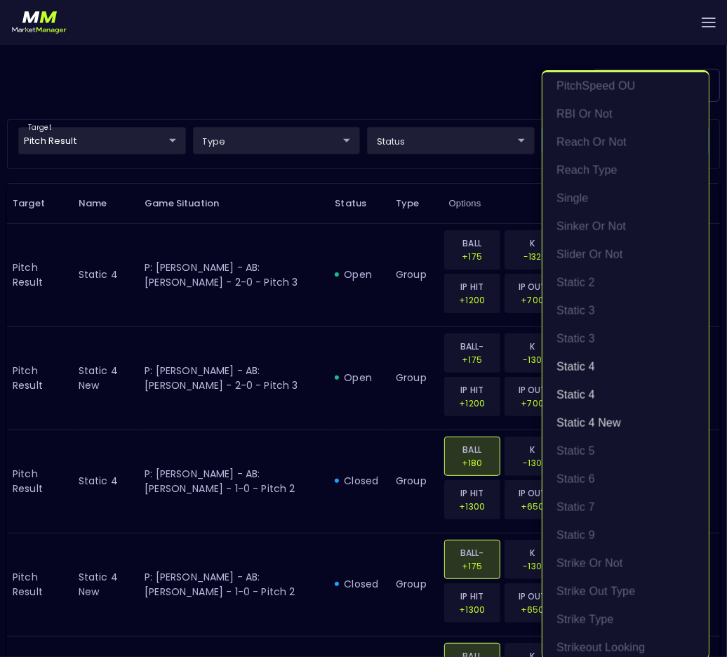
scroll to position [2, 0]
click at [350, 55] on div at bounding box center [363, 328] width 727 height 657
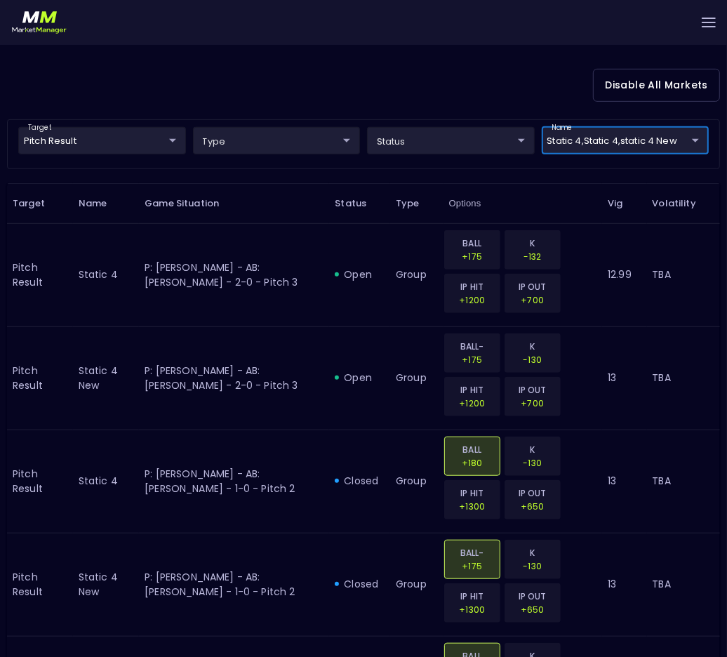
scroll to position [0, 0]
